Goal: Information Seeking & Learning: Learn about a topic

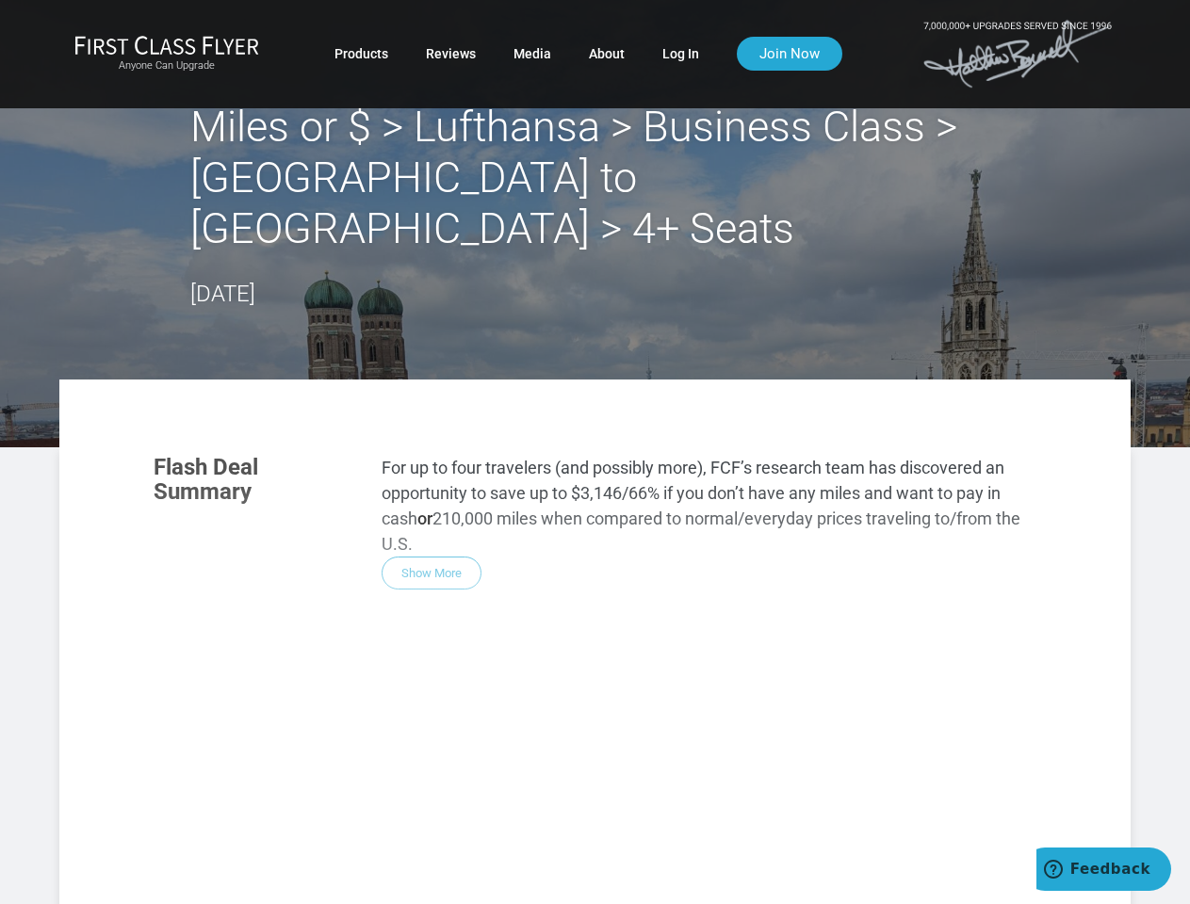
click at [594, 452] on div "Flash Deal Summary For up to four travelers (and possibly more), FCF’s research…" at bounding box center [595, 702] width 920 height 532
click at [594, 616] on div "Flash Deal Summary For up to four travelers (and possibly more), FCF’s research…" at bounding box center [595, 702] width 920 height 532
click at [431, 522] on div "Flash Deal Summary For up to four travelers (and possibly more), FCF’s research…" at bounding box center [595, 702] width 920 height 532
click at [268, 787] on div "Flash Deal Summary For up to four travelers (and possibly more), FCF’s research…" at bounding box center [595, 702] width 920 height 532
click at [422, 786] on div "Flash Deal Summary For up to four travelers (and possibly more), FCF’s research…" at bounding box center [595, 702] width 920 height 532
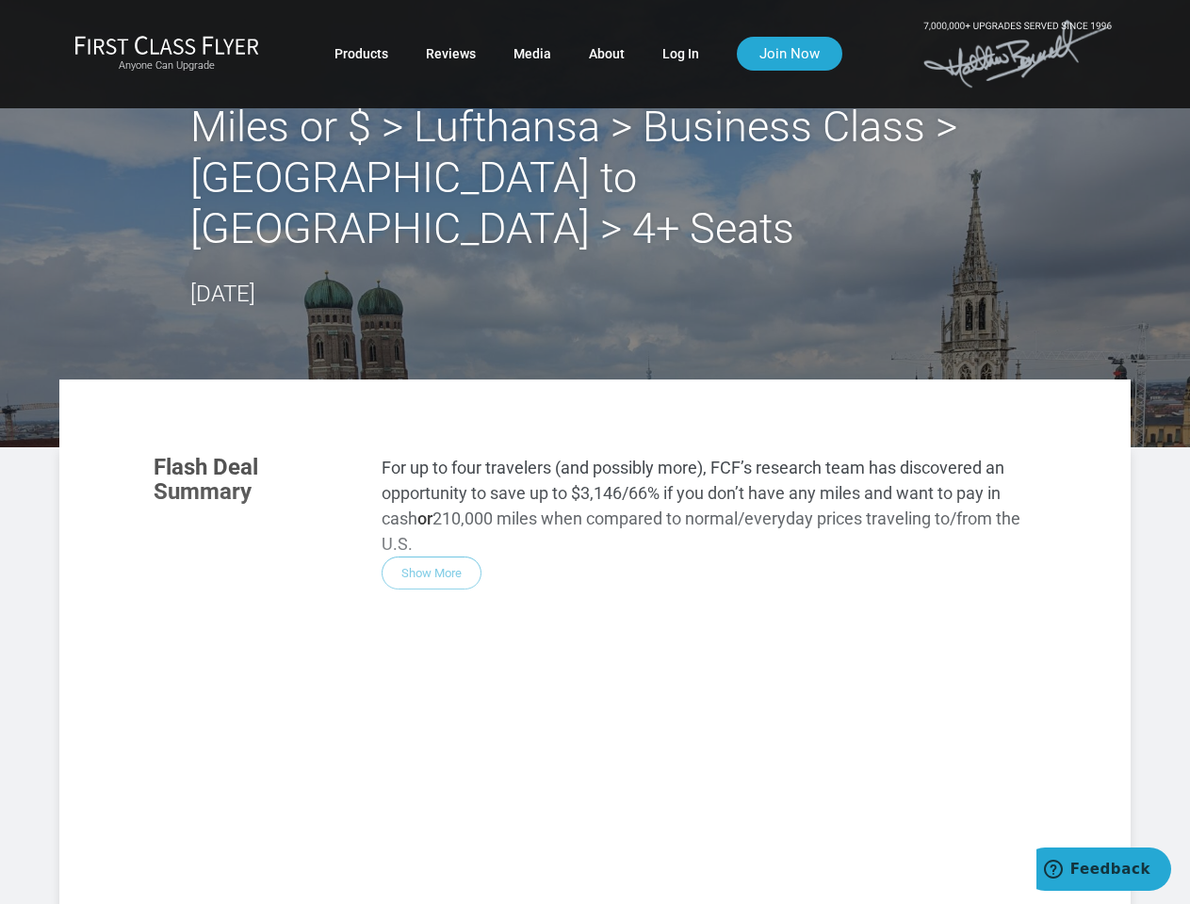
click at [577, 787] on div "Flash Deal Summary For up to four travelers (and possibly more), FCF’s research…" at bounding box center [595, 702] width 920 height 532
click at [421, 871] on div "Flash Deal Summary For up to four travelers (and possibly more), FCF’s research…" at bounding box center [595, 702] width 920 height 532
click at [422, 872] on div "Flash Deal Summary For up to four travelers (and possibly more), FCF’s research…" at bounding box center [595, 702] width 920 height 532
click at [899, 899] on div "Flash Deal Summary For up to four travelers (and possibly more), FCF’s research…" at bounding box center [595, 702] width 920 height 532
click at [1103, 870] on span "Feedback" at bounding box center [1110, 869] width 80 height 17
